Goal: Information Seeking & Learning: Learn about a topic

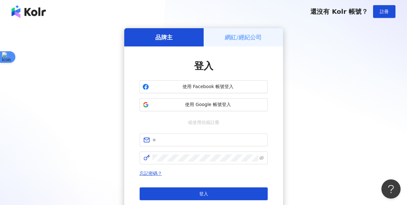
click at [140, 64] on div "登入" at bounding box center [203, 65] width 128 height 13
click at [191, 107] on span "使用 Google 帳號登入" at bounding box center [207, 104] width 113 height 6
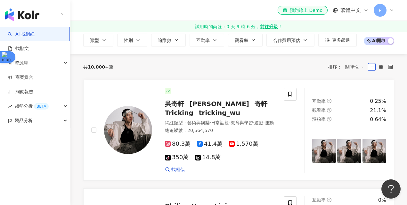
scroll to position [53, 0]
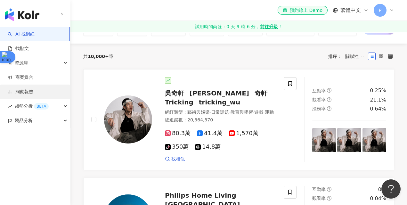
click at [28, 91] on link "洞察報告" at bounding box center [21, 92] width 26 height 6
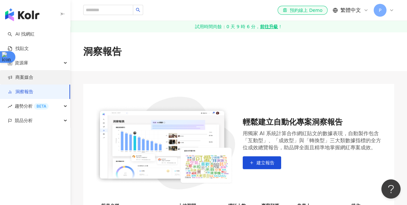
click at [31, 81] on link "商案媒合" at bounding box center [21, 77] width 26 height 6
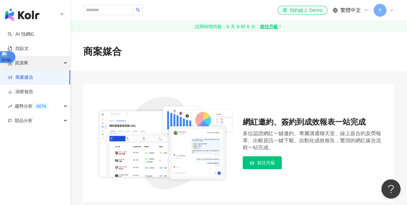
click at [36, 64] on div "資源庫" at bounding box center [35, 63] width 70 height 14
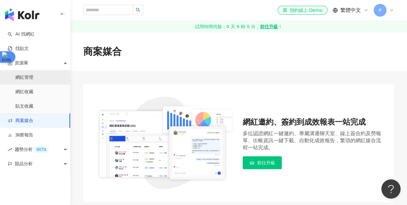
click at [33, 78] on link "網紅管理" at bounding box center [24, 77] width 18 height 6
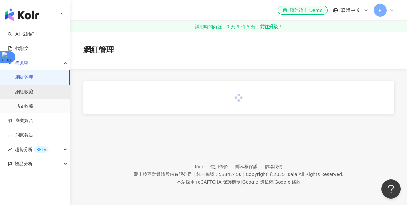
click at [30, 94] on link "網紅收藏" at bounding box center [24, 92] width 18 height 6
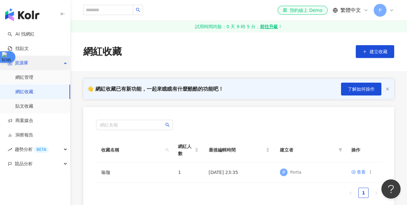
click at [31, 61] on div "資源庫" at bounding box center [35, 63] width 70 height 14
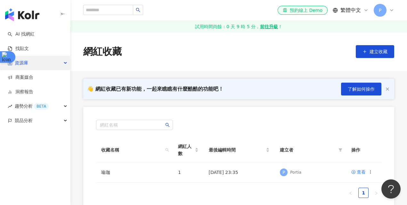
click at [31, 61] on div "資源庫" at bounding box center [35, 63] width 70 height 14
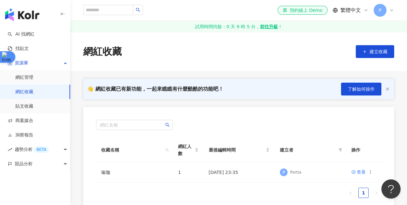
click at [29, 92] on link "網紅收藏" at bounding box center [24, 92] width 18 height 6
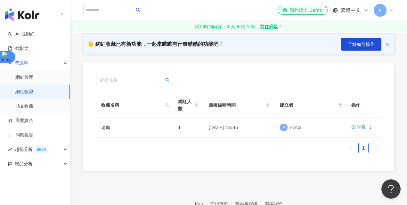
scroll to position [53, 0]
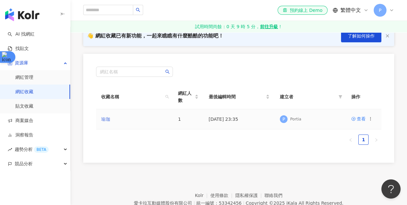
click at [106, 120] on link "瑜珈" at bounding box center [105, 118] width 9 height 5
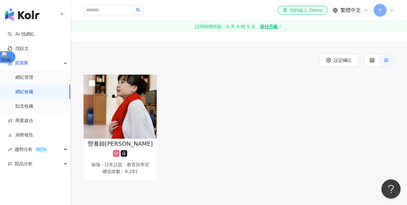
scroll to position [53, 0]
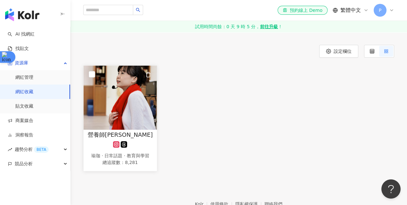
click at [124, 108] on img at bounding box center [119, 98] width 73 height 64
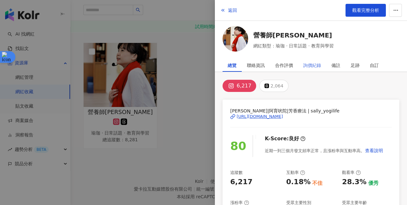
scroll to position [90, 0]
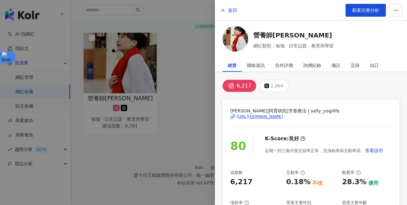
click at [189, 78] on div at bounding box center [203, 102] width 407 height 205
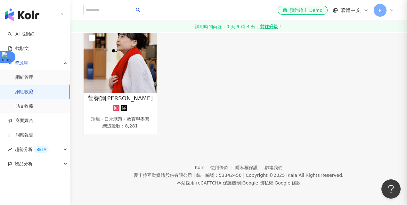
click at [110, 70] on div at bounding box center [203, 102] width 407 height 205
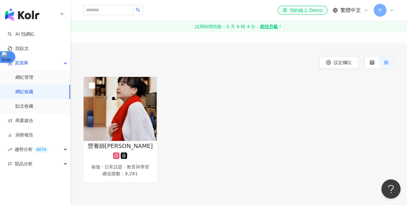
scroll to position [36, 0]
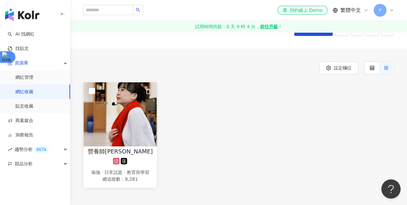
click at [123, 144] on img at bounding box center [119, 114] width 73 height 64
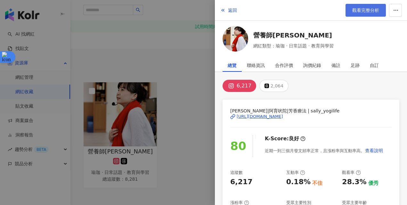
click at [373, 11] on span "觀看完整分析" at bounding box center [365, 10] width 27 height 5
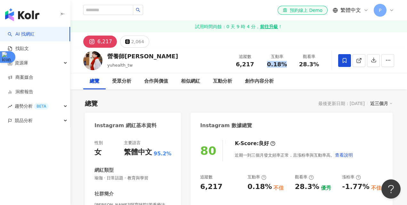
drag, startPoint x: 285, startPoint y: 65, endPoint x: 268, endPoint y: 65, distance: 17.3
click at [268, 65] on div "0.18%" at bounding box center [277, 64] width 24 height 6
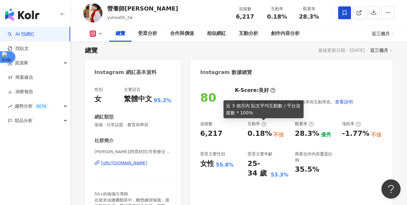
click at [264, 124] on icon at bounding box center [263, 124] width 5 height 5
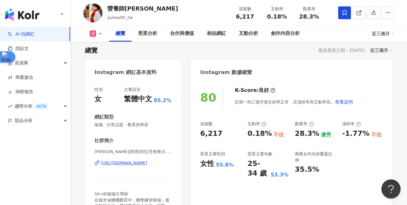
scroll to position [107, 0]
